Goal: Information Seeking & Learning: Understand process/instructions

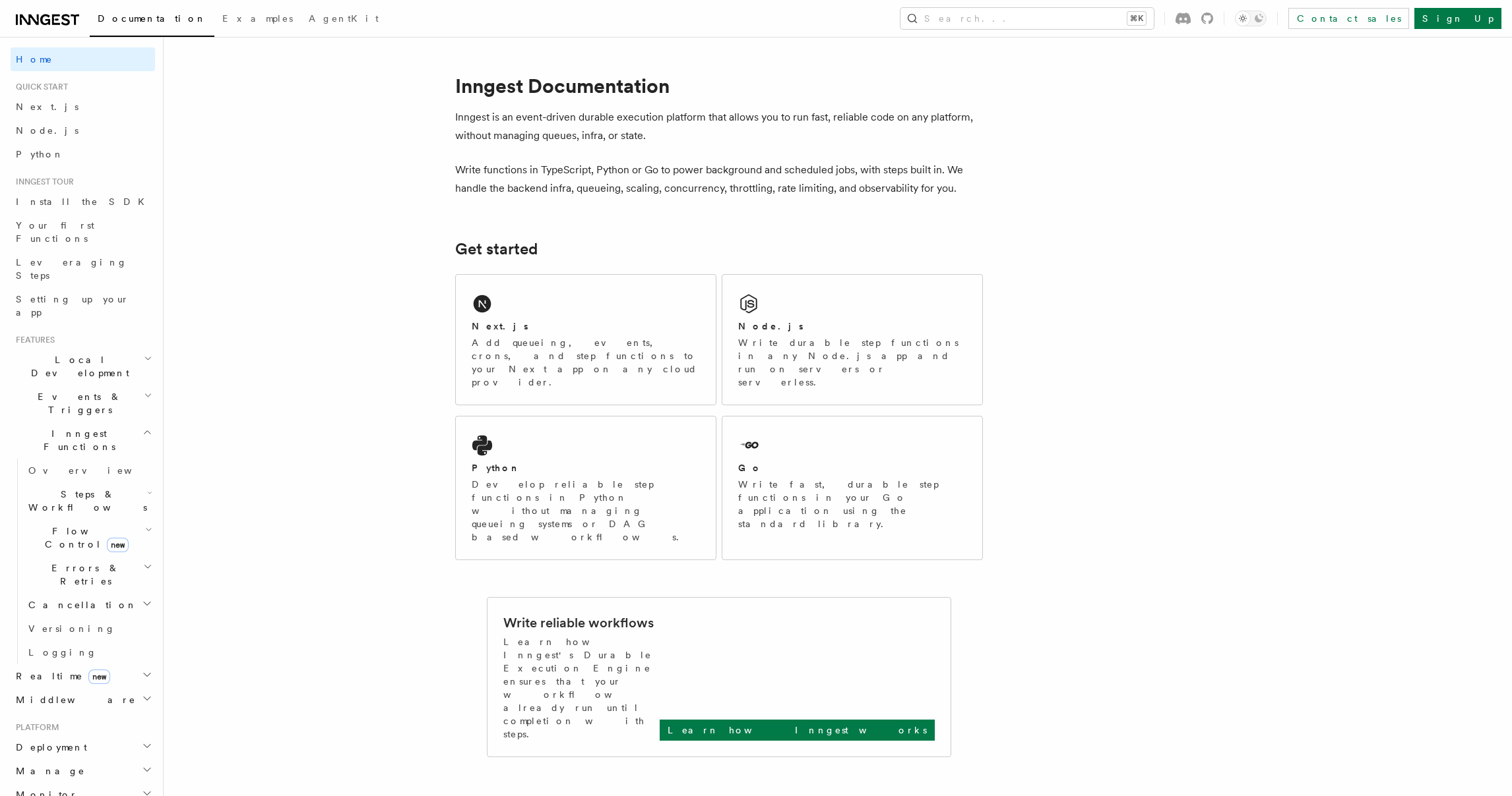
click at [66, 353] on span "Local Development" at bounding box center [76, 366] width 133 height 26
click at [55, 392] on span "Overview" at bounding box center [97, 397] width 136 height 10
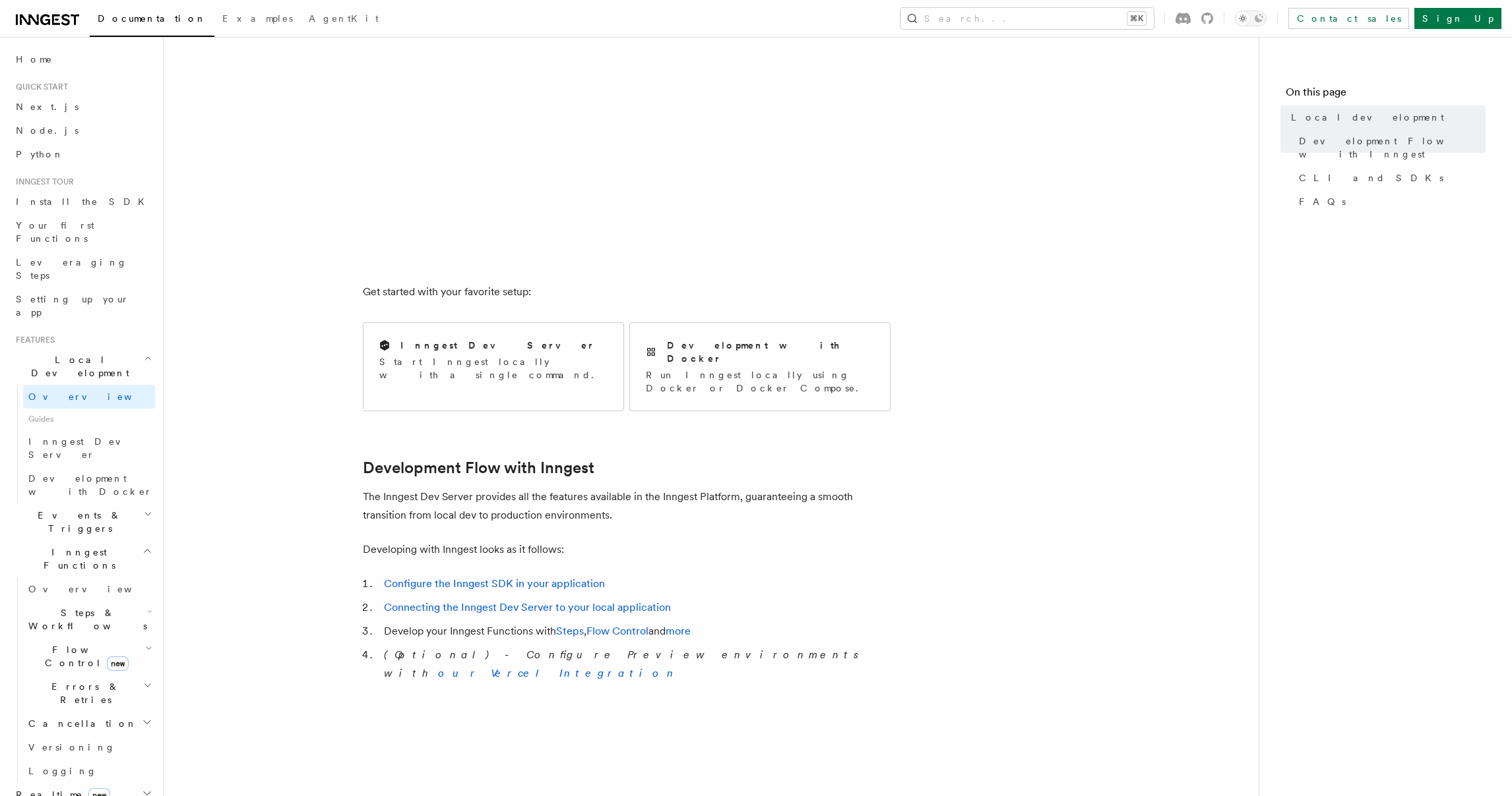
scroll to position [338, 0]
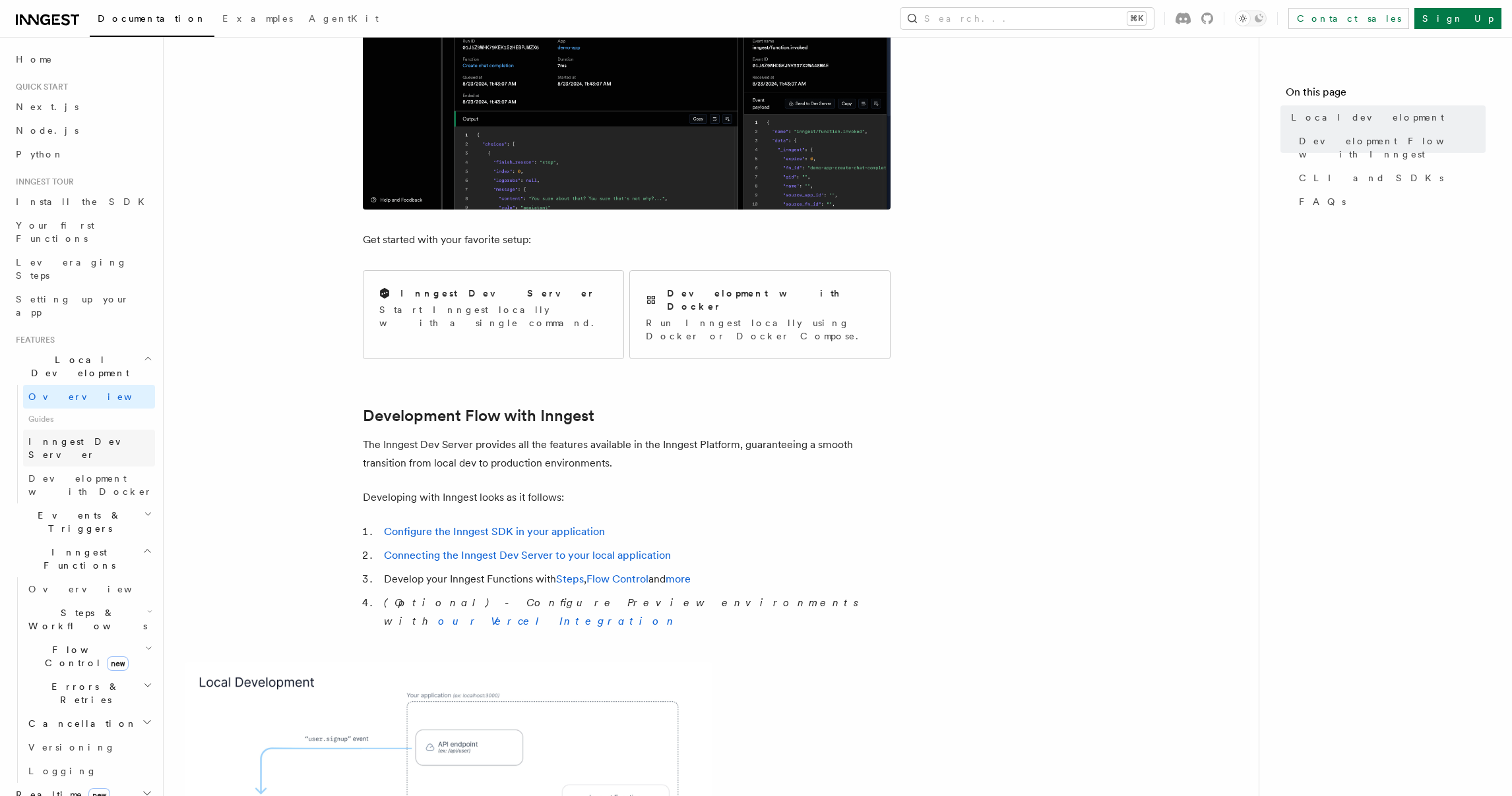
click at [50, 437] on span "Inngest Dev Server" at bounding box center [85, 449] width 112 height 24
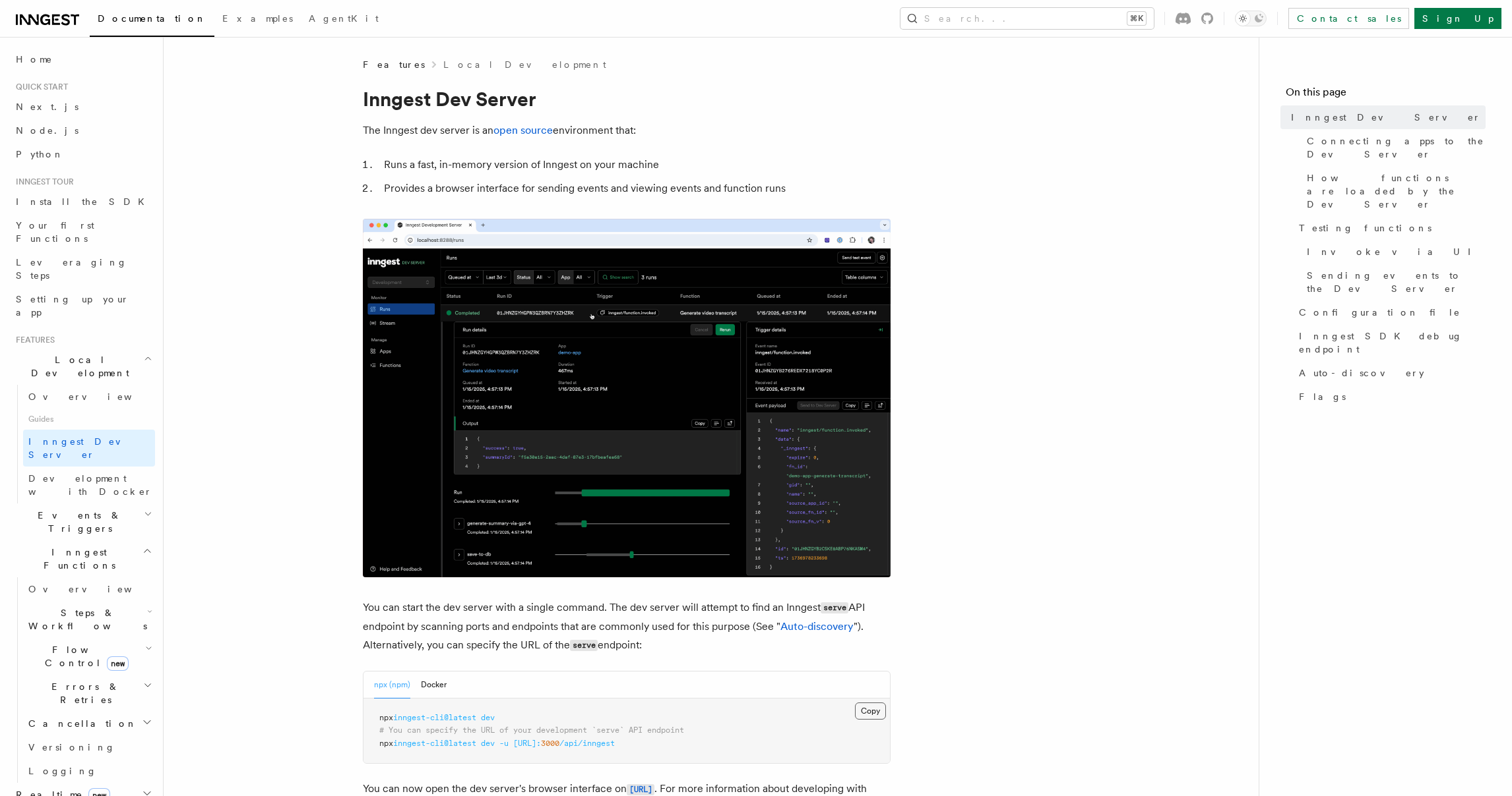
click at [874, 710] on button "Copy Copied" at bounding box center [870, 711] width 31 height 17
